Goal: Find specific page/section: Find specific page/section

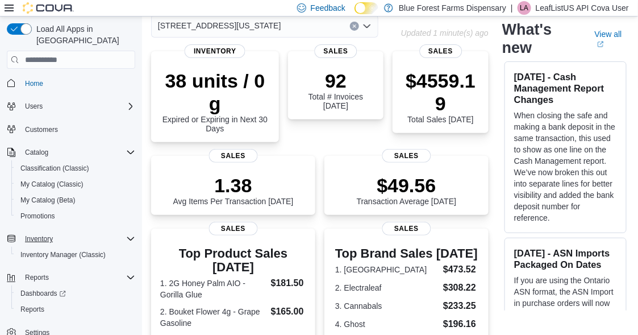
scroll to position [170, 0]
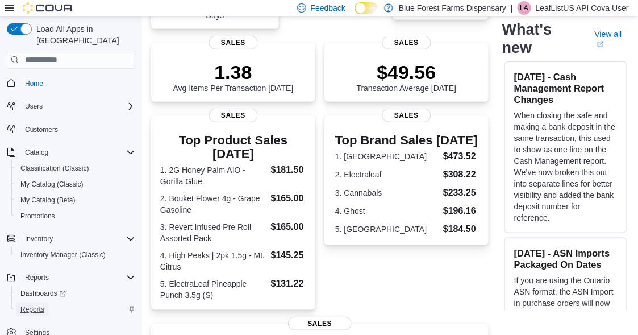
click at [35, 305] on span "Reports" at bounding box center [32, 309] width 24 height 9
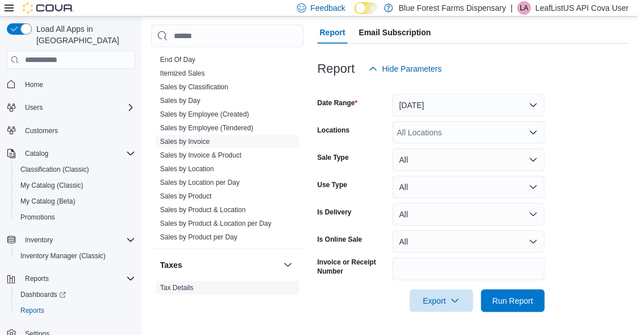
scroll to position [645, 0]
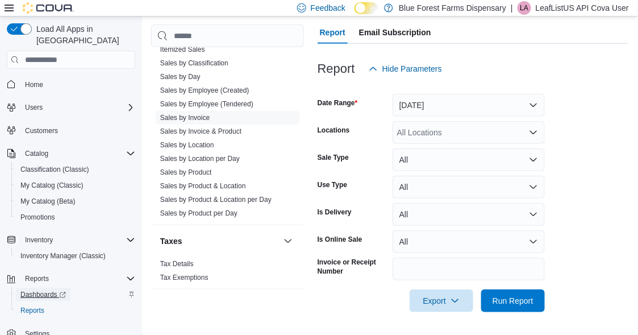
click at [41, 290] on span "Dashboards" at bounding box center [42, 294] width 45 height 9
click at [39, 305] on span "Reports" at bounding box center [32, 309] width 24 height 9
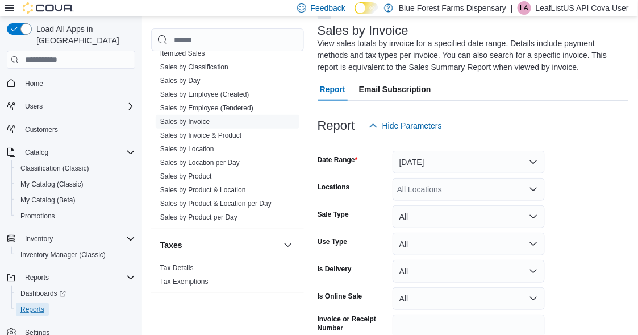
scroll to position [0, 0]
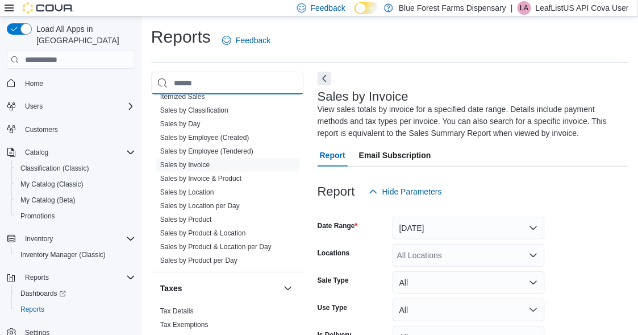
click at [206, 82] on input "search" at bounding box center [227, 83] width 153 height 23
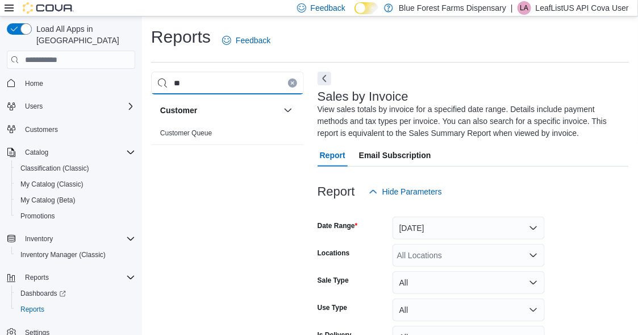
type input "*"
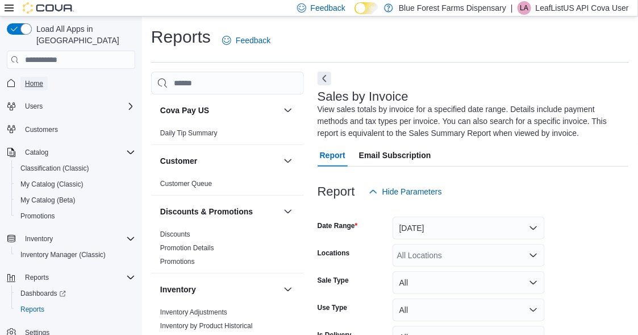
click at [22, 77] on link "Home" at bounding box center [33, 84] width 27 height 14
